Goal: Task Accomplishment & Management: Manage account settings

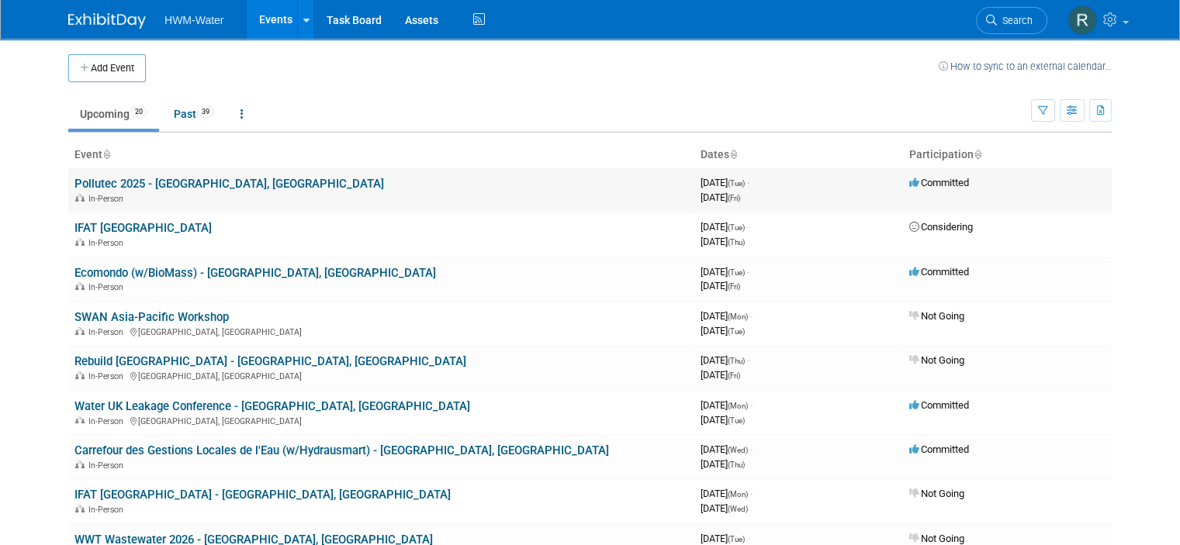
click at [168, 185] on link "Pollutec 2025 - [GEOGRAPHIC_DATA], [GEOGRAPHIC_DATA]" at bounding box center [229, 184] width 310 height 14
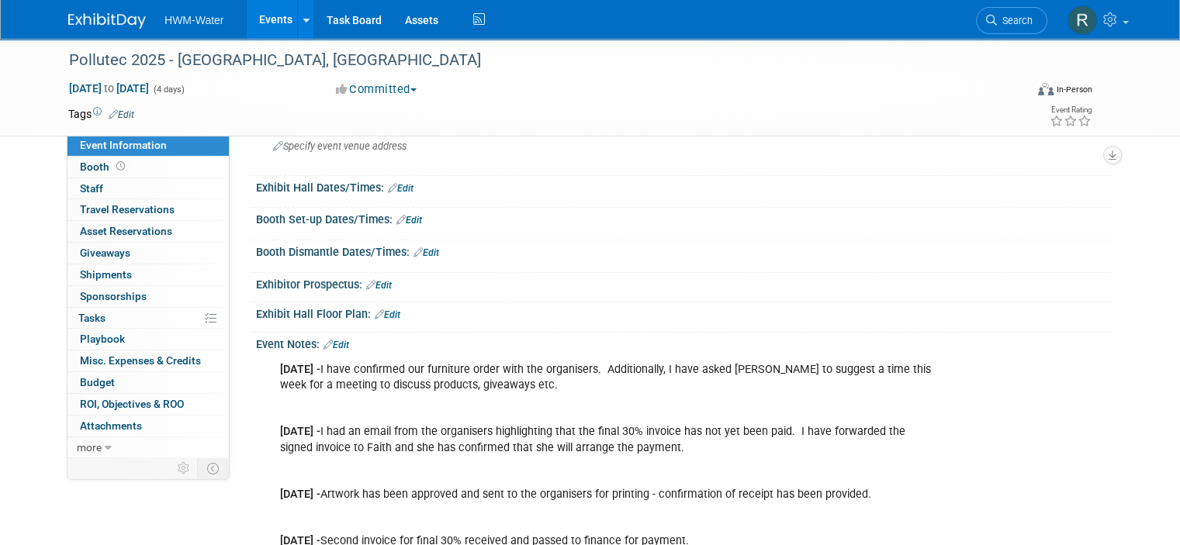
scroll to position [155, 0]
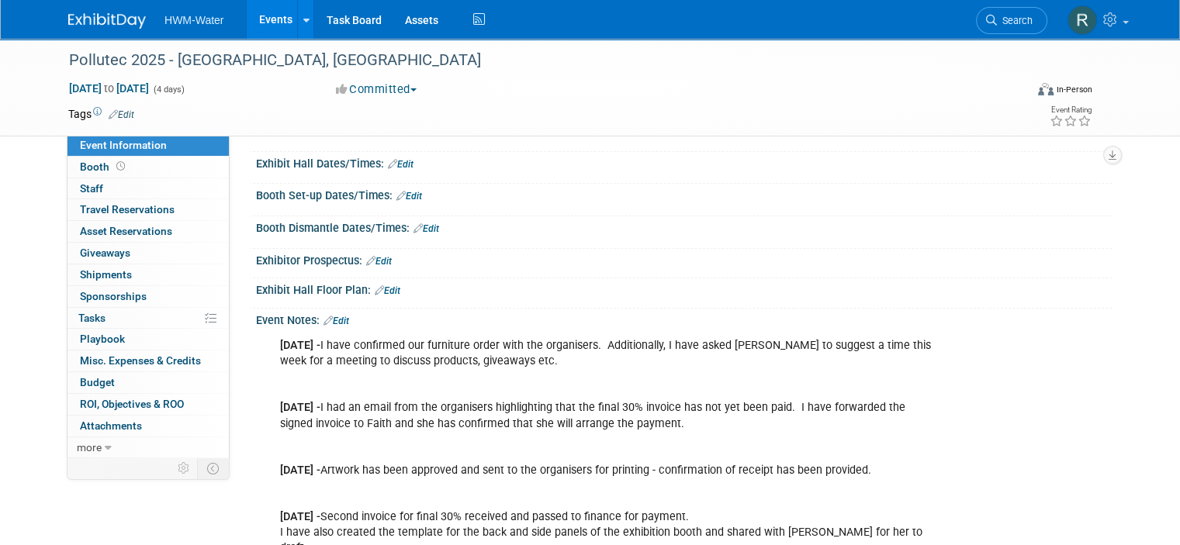
click at [337, 318] on link "Edit" at bounding box center [337, 321] width 26 height 11
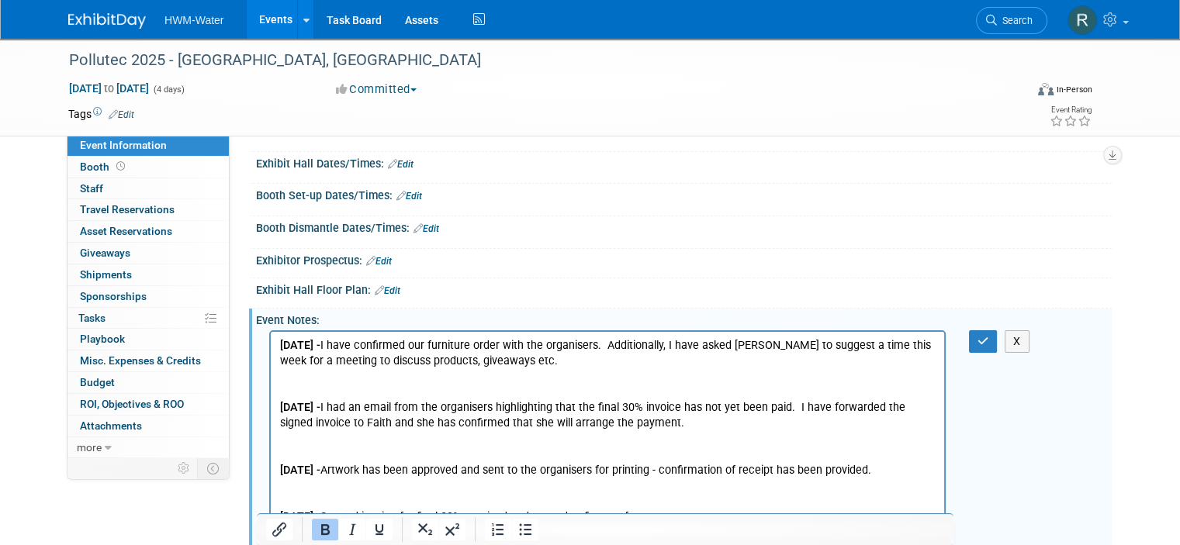
scroll to position [0, 0]
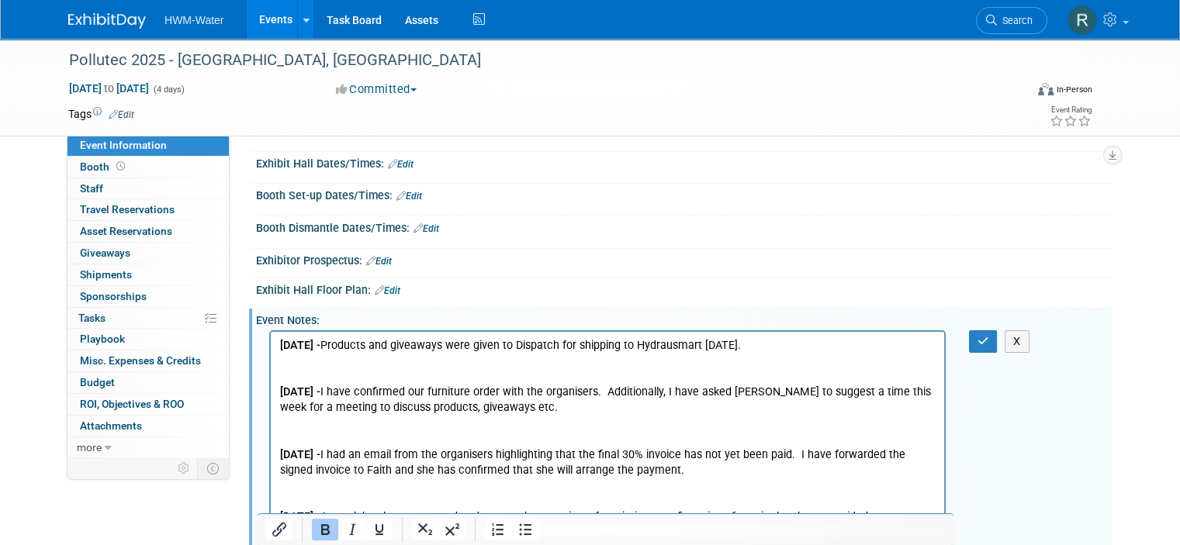
click at [298, 358] on p "Rich Text Area. Press ALT-0 for help." at bounding box center [608, 362] width 656 height 16
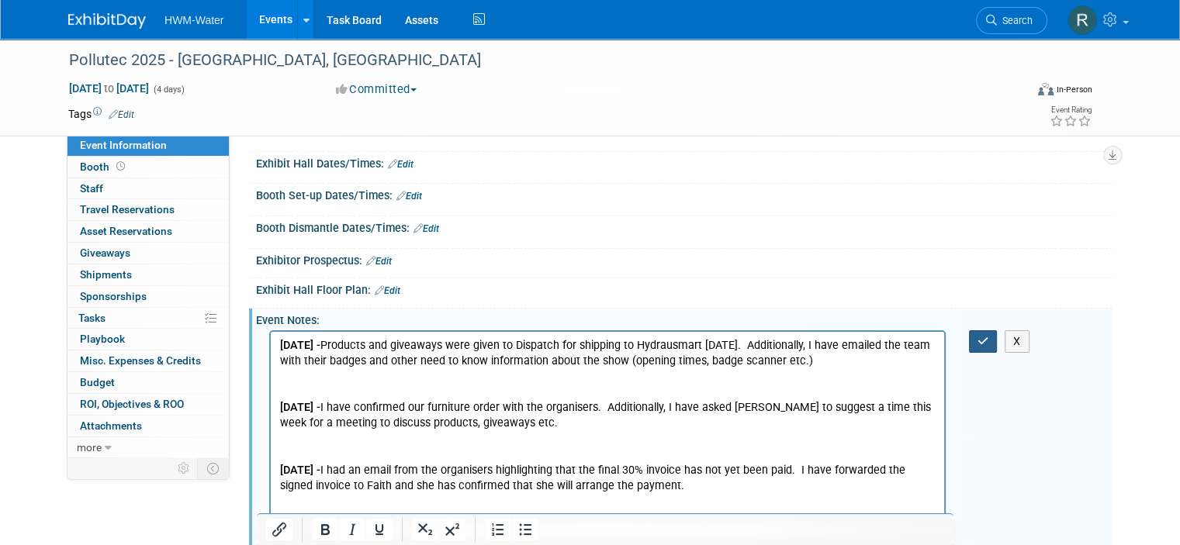
click at [989, 336] on icon "button" at bounding box center [984, 341] width 12 height 11
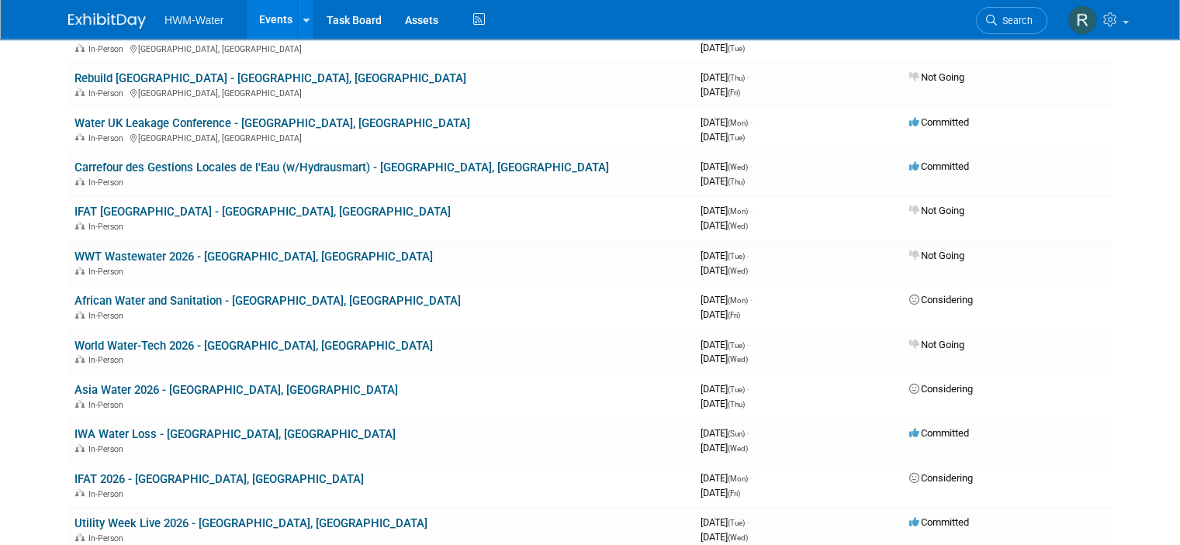
scroll to position [310, 0]
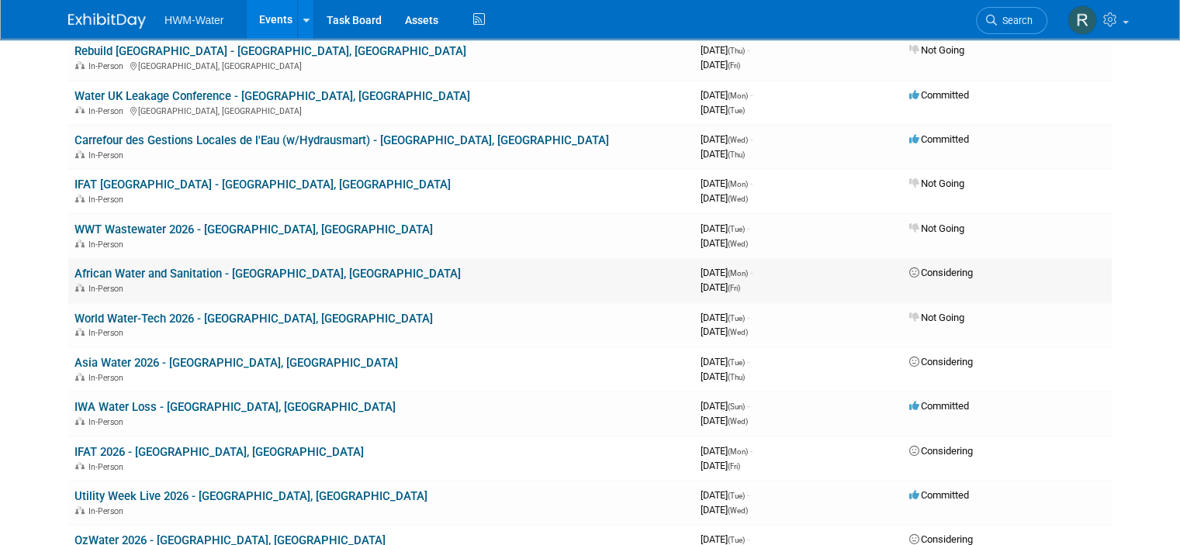
click at [170, 268] on link "African Water and Sanitation - [GEOGRAPHIC_DATA], [GEOGRAPHIC_DATA]" at bounding box center [267, 274] width 386 height 14
click at [171, 402] on link "IWA Water Loss - [GEOGRAPHIC_DATA], [GEOGRAPHIC_DATA]" at bounding box center [234, 407] width 321 height 14
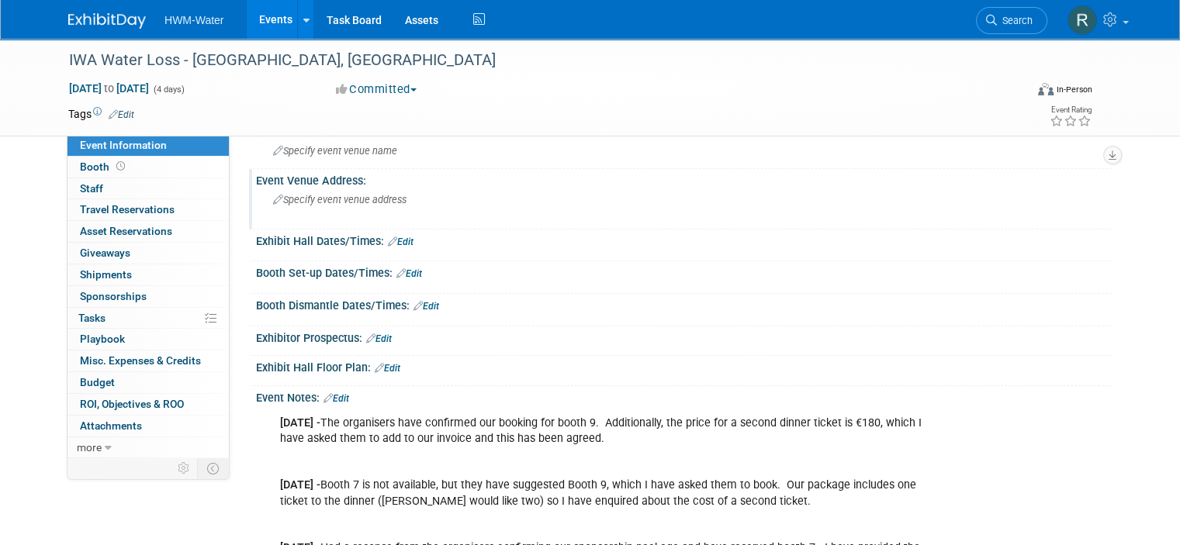
scroll to position [155, 0]
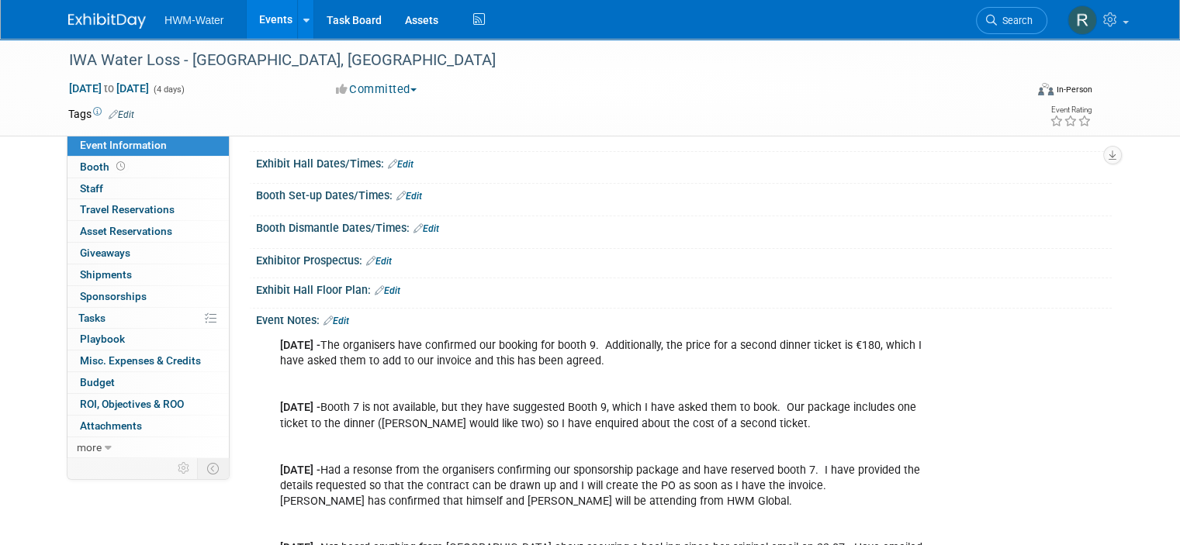
click at [326, 320] on link "Edit" at bounding box center [337, 321] width 26 height 11
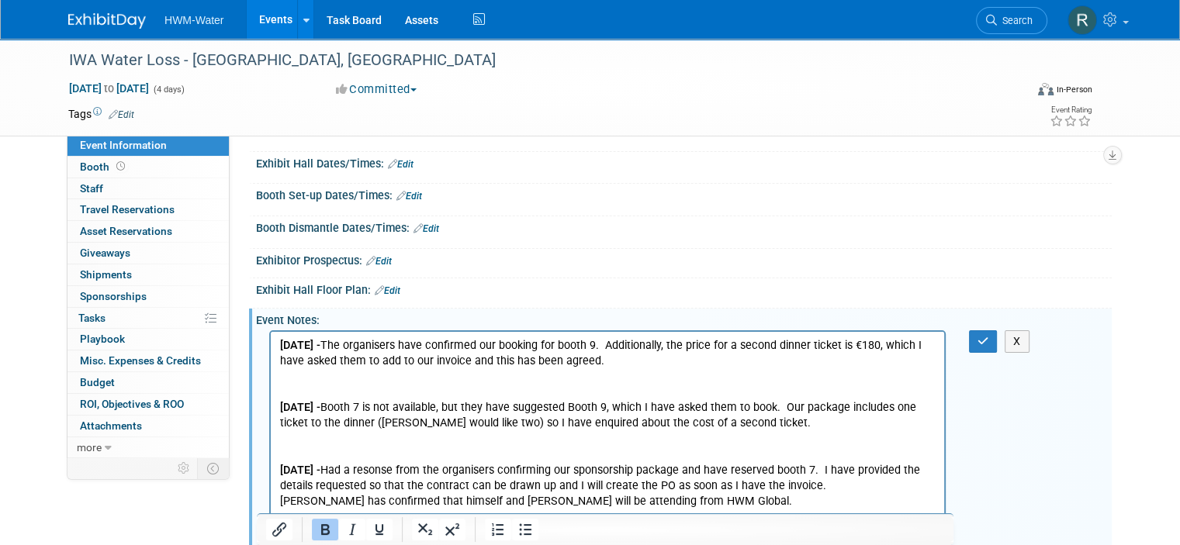
scroll to position [0, 0]
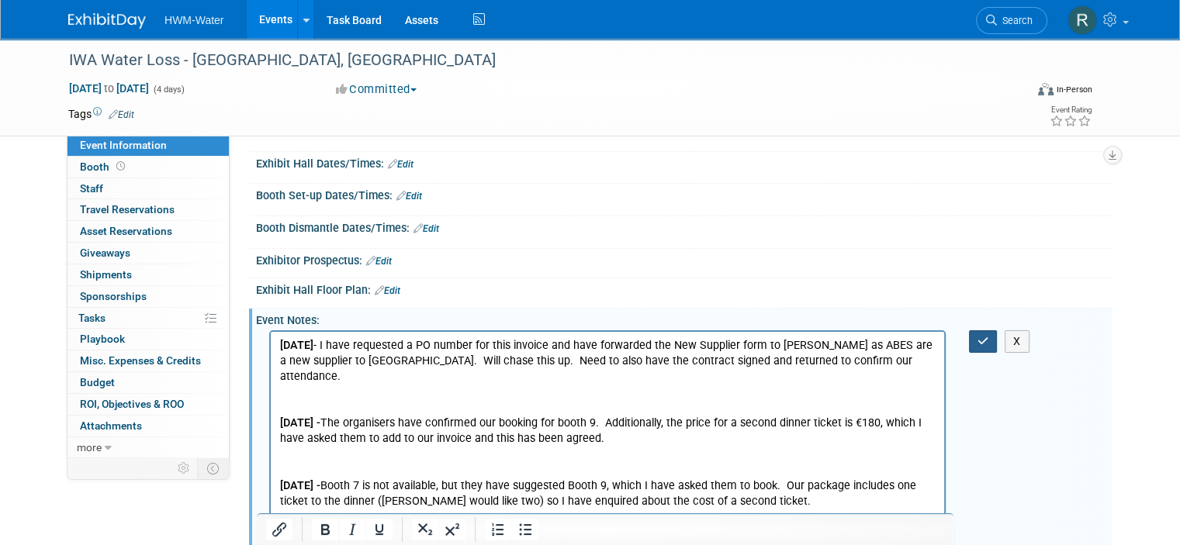
click at [979, 338] on button "button" at bounding box center [983, 342] width 29 height 22
